Goal: Information Seeking & Learning: Learn about a topic

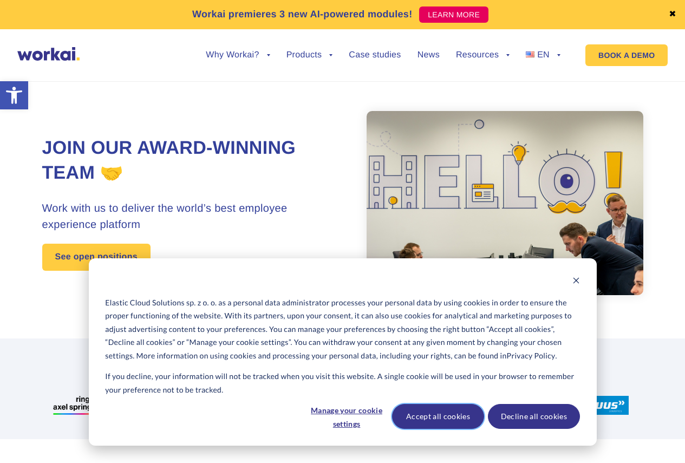
click at [457, 408] on button "Accept all cookies" at bounding box center [438, 416] width 92 height 25
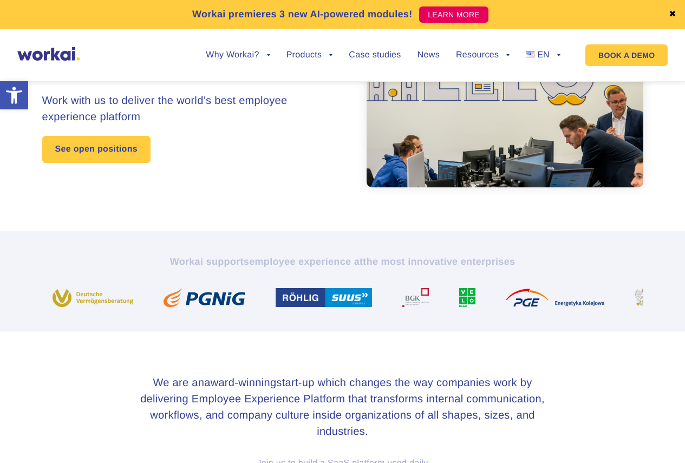
scroll to position [108, 0]
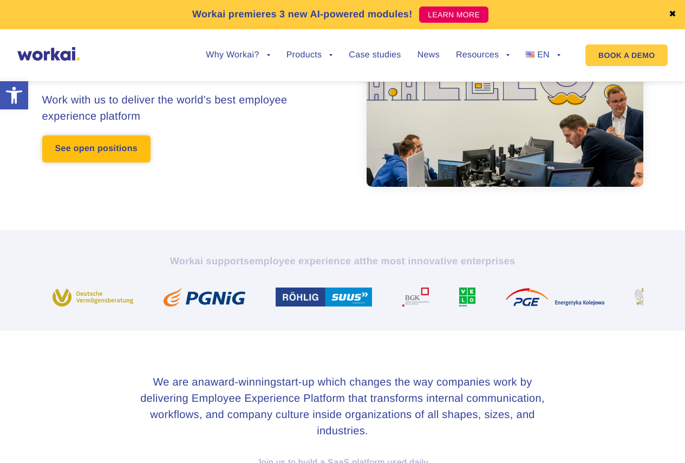
click at [112, 146] on link "See open positions" at bounding box center [96, 148] width 108 height 27
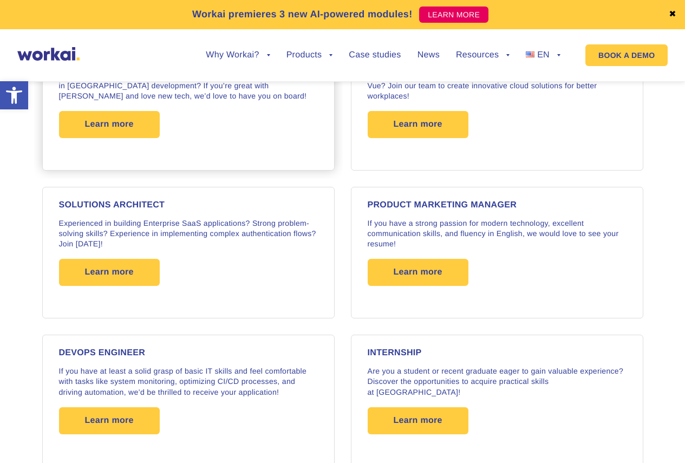
scroll to position [1732, 0]
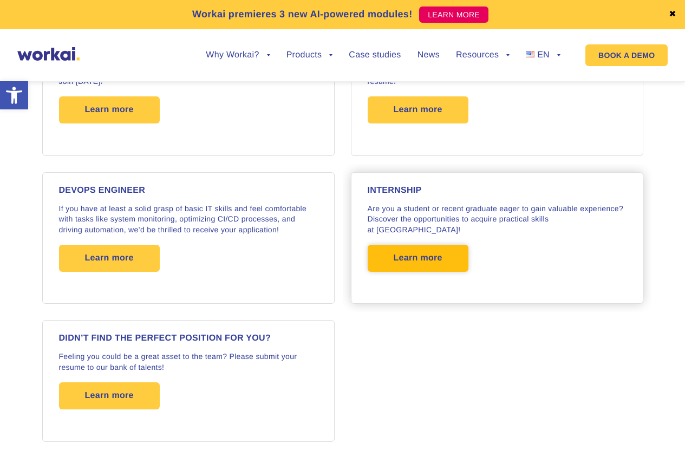
click at [435, 245] on span "Learn more" at bounding box center [418, 258] width 49 height 27
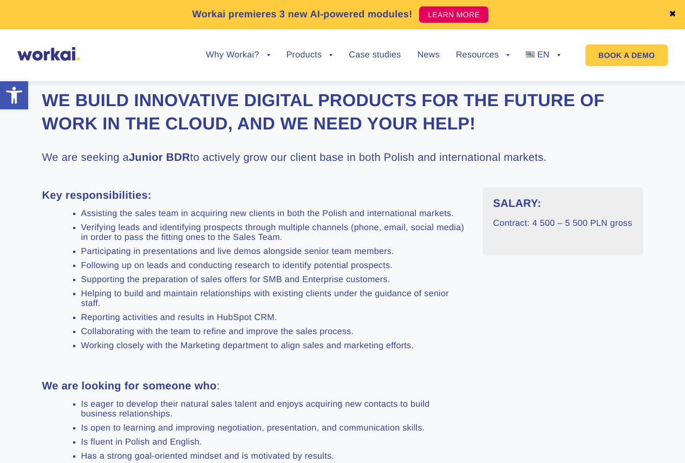
scroll to position [379, 0]
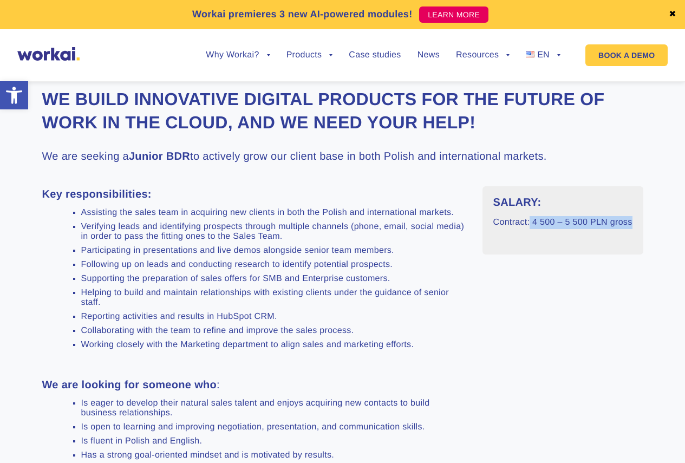
drag, startPoint x: 635, startPoint y: 224, endPoint x: 530, endPoint y: 220, distance: 104.6
click at [530, 220] on div "SALARY: Contract: 4 500 – 5 500 PLN gross" at bounding box center [563, 220] width 161 height 68
copy p "4 500 – 5 500 PLN gross"
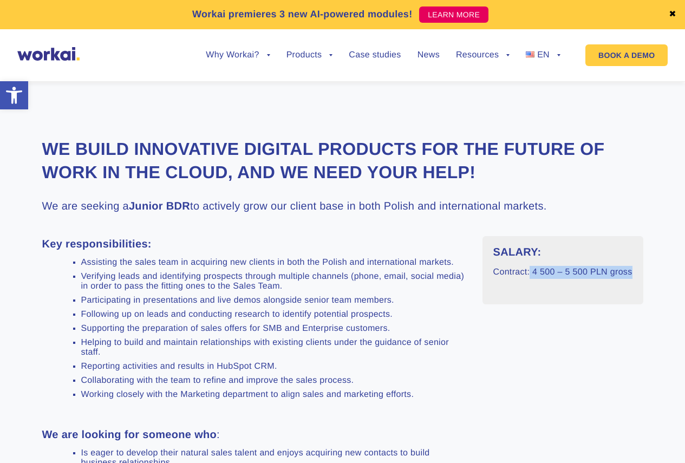
scroll to position [325, 0]
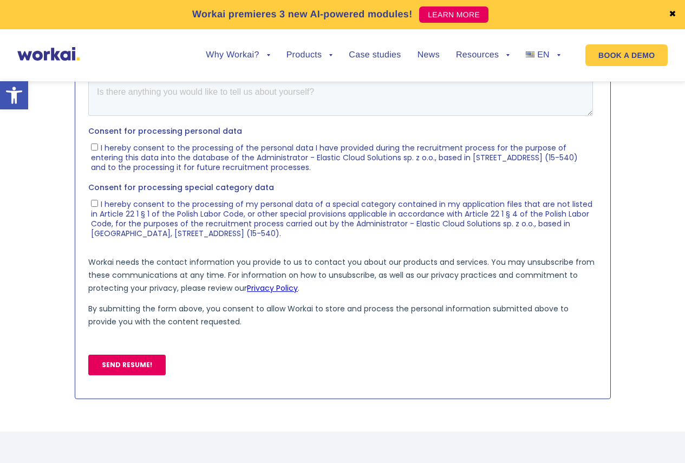
scroll to position [704, 0]
